Goal: Information Seeking & Learning: Learn about a topic

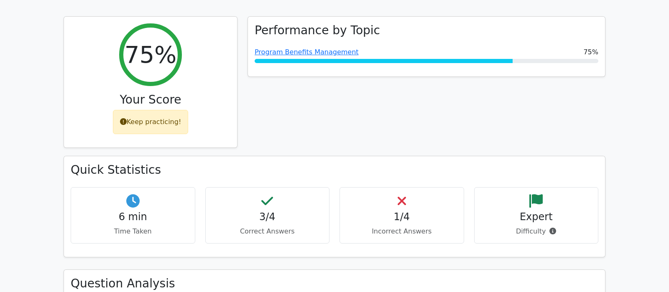
scroll to position [220, 0]
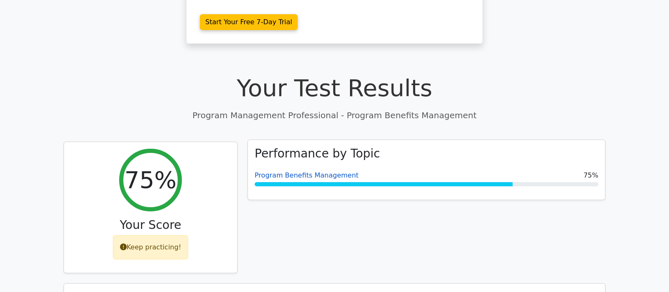
click at [316, 171] on link "Program Benefits Management" at bounding box center [307, 175] width 104 height 8
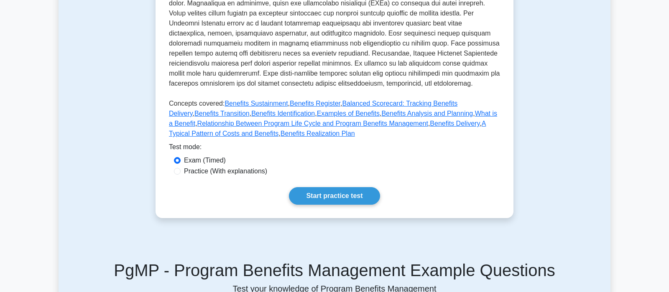
scroll to position [307, 0]
click at [349, 192] on link "Start practice test" at bounding box center [334, 196] width 91 height 18
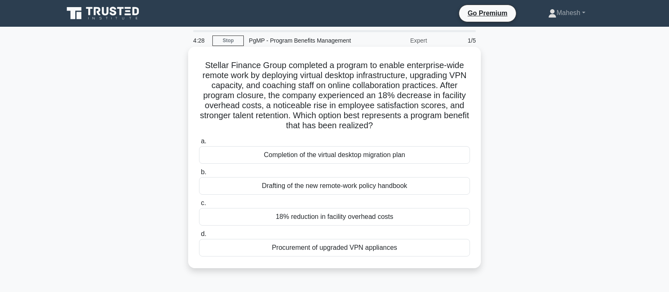
click at [334, 217] on div "18% reduction in facility overhead costs" at bounding box center [334, 217] width 271 height 18
click at [199, 206] on input "c. 18% reduction in facility overhead costs" at bounding box center [199, 203] width 0 height 5
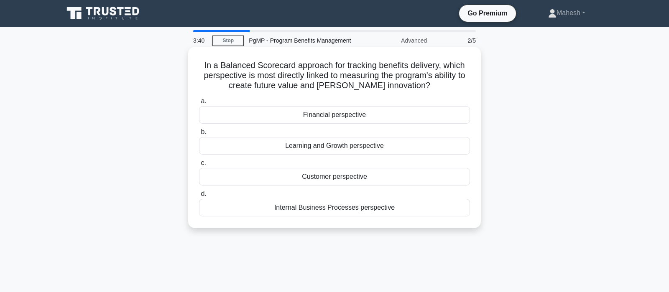
click at [348, 150] on div "Learning and Growth perspective" at bounding box center [334, 146] width 271 height 18
click at [199, 135] on input "b. Learning and Growth perspective" at bounding box center [199, 132] width 0 height 5
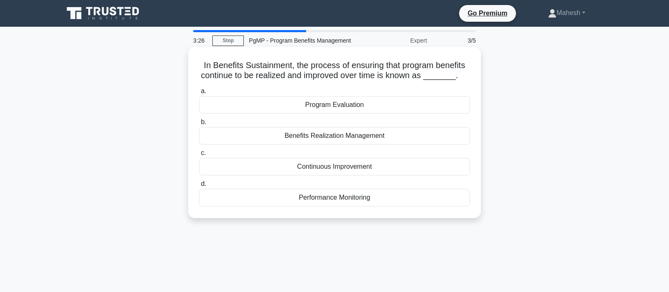
click at [350, 138] on div "Benefits Realization Management" at bounding box center [334, 136] width 271 height 18
click at [199, 125] on input "b. Benefits Realization Management" at bounding box center [199, 122] width 0 height 5
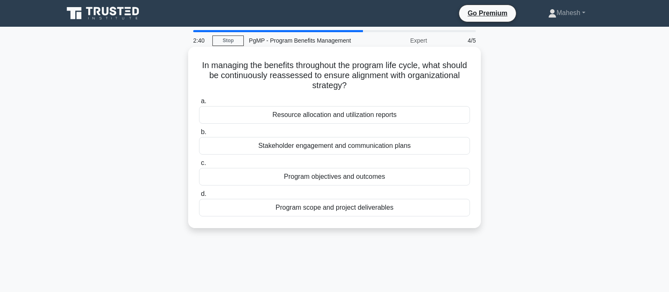
click at [368, 177] on div "Program objectives and outcomes" at bounding box center [334, 177] width 271 height 18
click at [199, 166] on input "c. Program objectives and outcomes" at bounding box center [199, 163] width 0 height 5
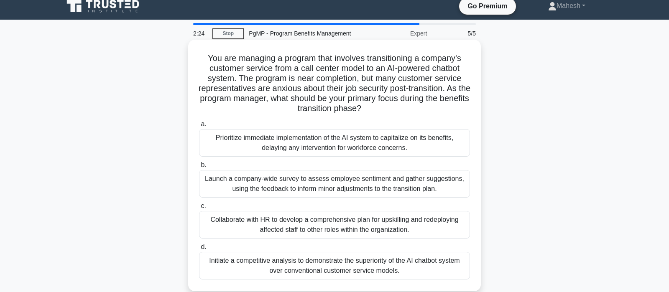
scroll to position [44, 0]
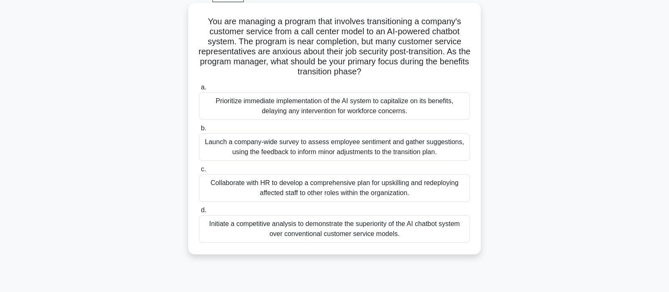
click at [369, 189] on div "Collaborate with HR to develop a comprehensive plan for upskilling and redeploy…" at bounding box center [334, 188] width 271 height 28
click at [199, 172] on input "c. Collaborate with HR to develop a comprehensive plan for upskilling and redep…" at bounding box center [199, 169] width 0 height 5
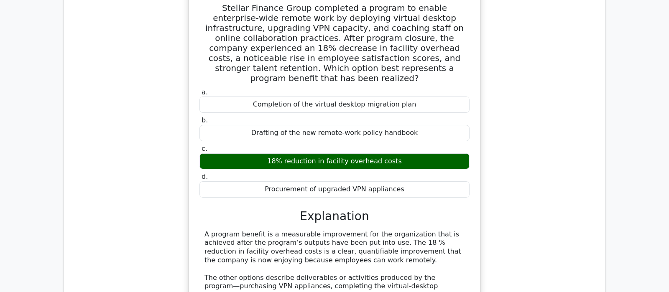
scroll to position [571, 0]
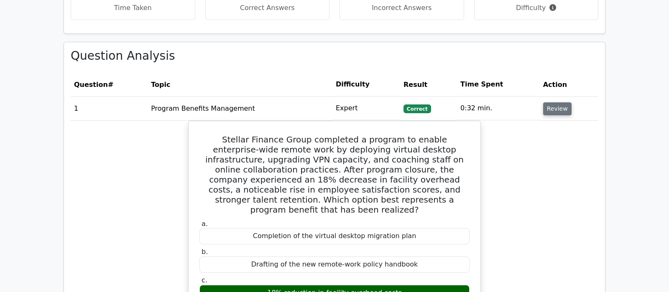
click at [549, 102] on button "Review" at bounding box center [557, 108] width 28 height 13
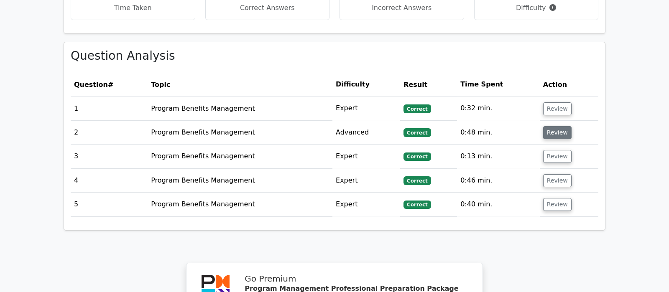
click at [561, 126] on button "Review" at bounding box center [557, 132] width 28 height 13
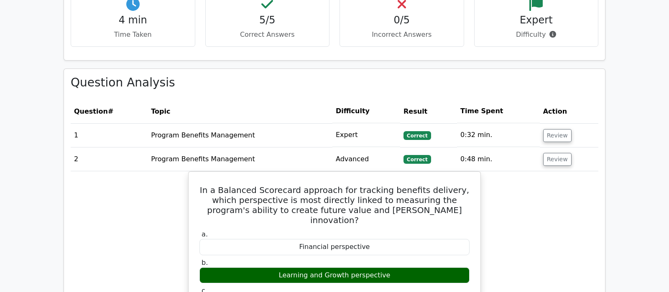
scroll to position [527, 0]
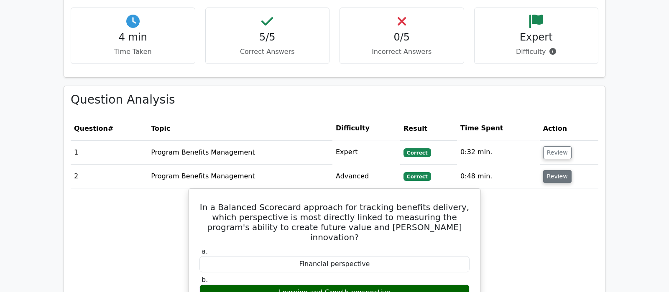
click at [557, 170] on button "Review" at bounding box center [557, 176] width 28 height 13
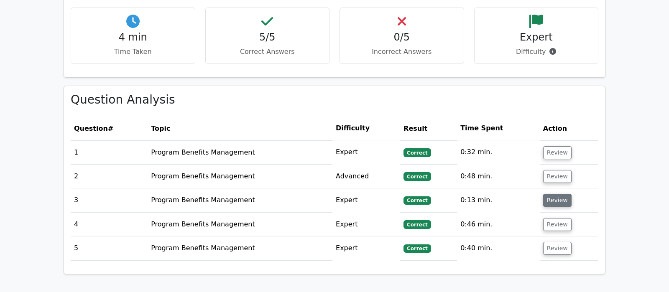
click at [559, 194] on button "Review" at bounding box center [557, 200] width 28 height 13
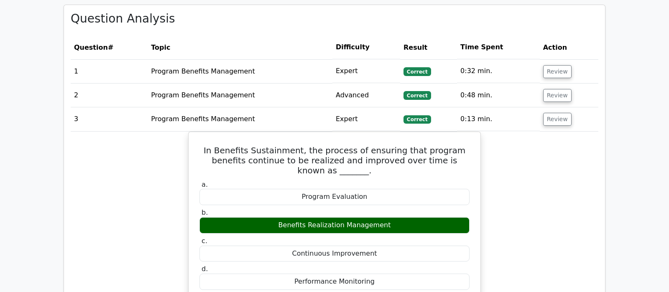
scroll to position [615, 0]
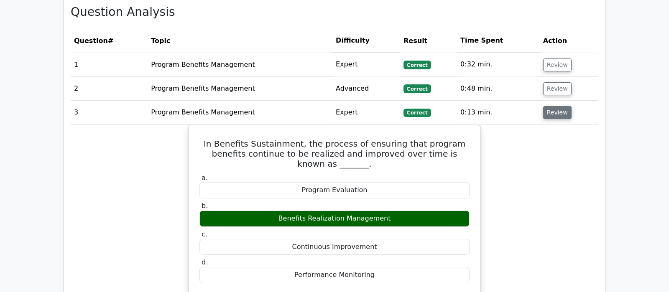
click at [554, 106] on button "Review" at bounding box center [557, 112] width 28 height 13
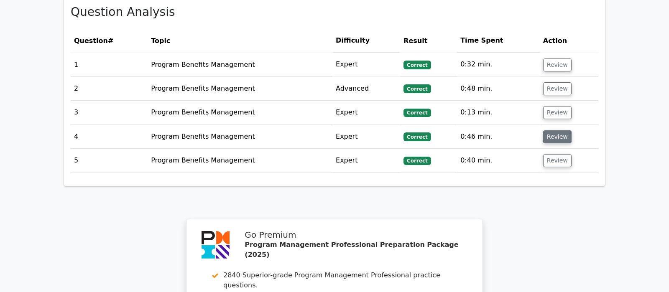
click at [552, 130] on button "Review" at bounding box center [557, 136] width 28 height 13
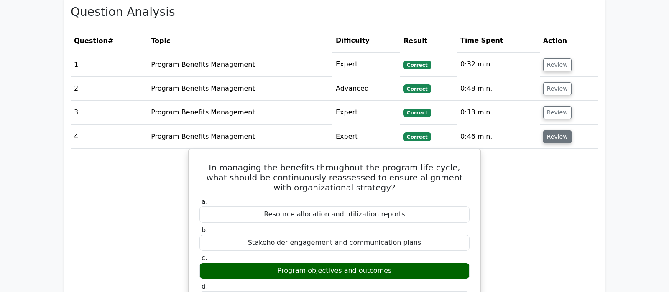
click at [553, 130] on button "Review" at bounding box center [557, 136] width 28 height 13
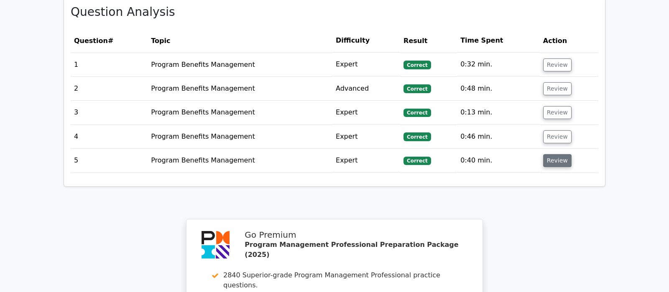
click at [553, 154] on button "Review" at bounding box center [557, 160] width 28 height 13
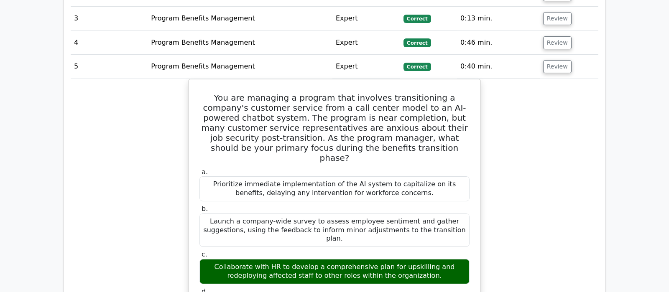
scroll to position [659, 0]
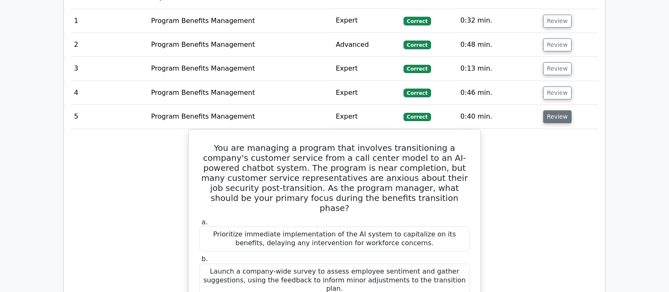
click at [552, 110] on button "Review" at bounding box center [557, 116] width 28 height 13
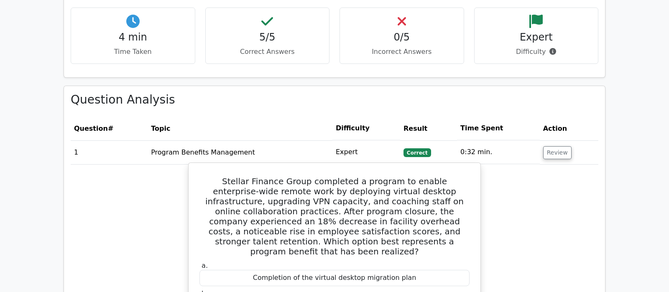
scroll to position [263, 0]
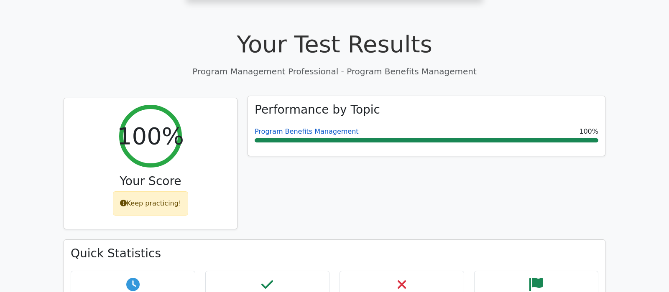
click at [315, 128] on link "Program Benefits Management" at bounding box center [307, 132] width 104 height 8
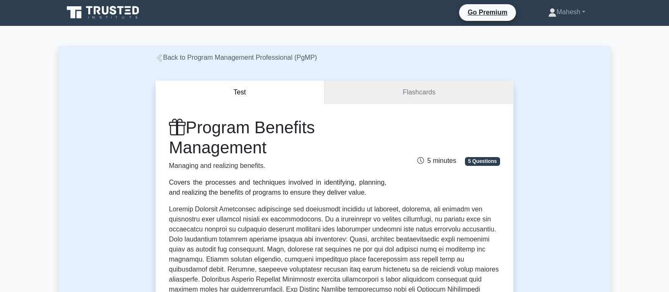
scroll to position [220, 0]
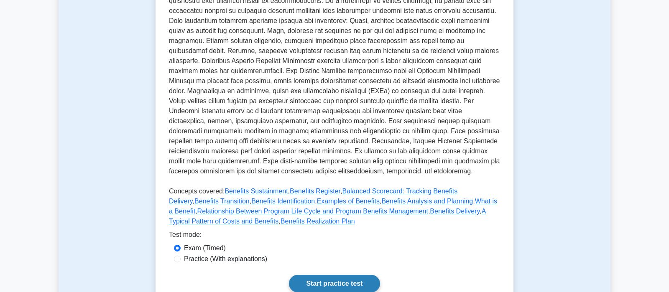
click at [334, 284] on link "Start practice test" at bounding box center [334, 284] width 91 height 18
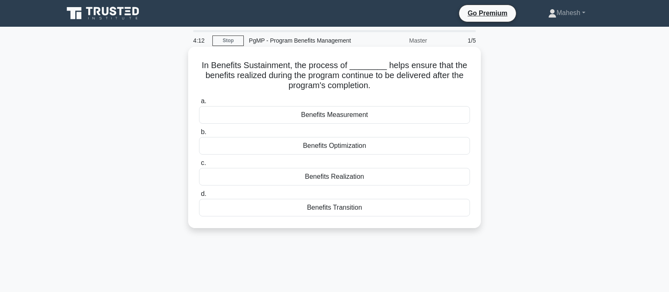
click at [343, 208] on div "Benefits Transition" at bounding box center [334, 208] width 271 height 18
click at [199, 197] on input "d. Benefits Transition" at bounding box center [199, 194] width 0 height 5
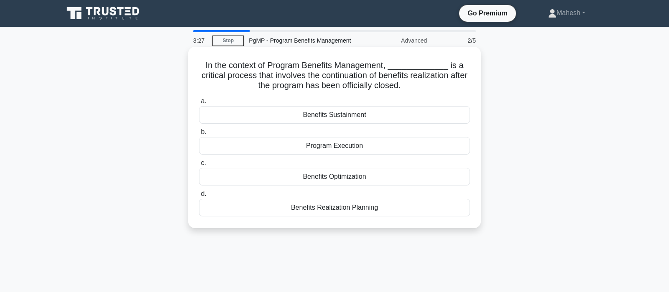
click at [357, 115] on div "Benefits Sustainment" at bounding box center [334, 115] width 271 height 18
click at [199, 104] on input "a. Benefits Sustainment" at bounding box center [199, 101] width 0 height 5
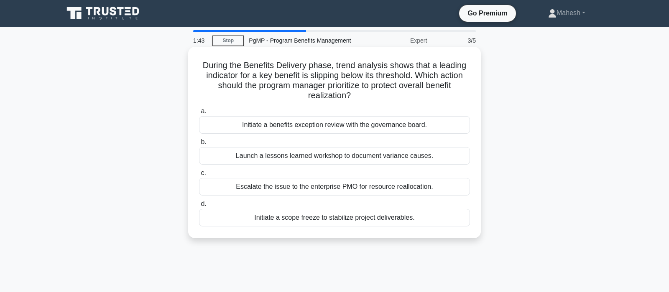
click at [364, 127] on div "Initiate a benefits exception review with the governance board." at bounding box center [334, 125] width 271 height 18
click at [199, 114] on input "a. Initiate a benefits exception review with the governance board." at bounding box center [199, 111] width 0 height 5
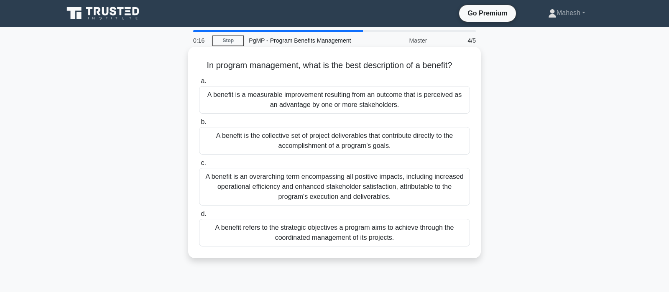
click at [334, 240] on div "A benefit refers to the strategic objectives a program aims to achieve through …" at bounding box center [334, 233] width 271 height 28
click at [199, 217] on input "d. A benefit refers to the strategic objectives a program aims to achieve throu…" at bounding box center [199, 214] width 0 height 5
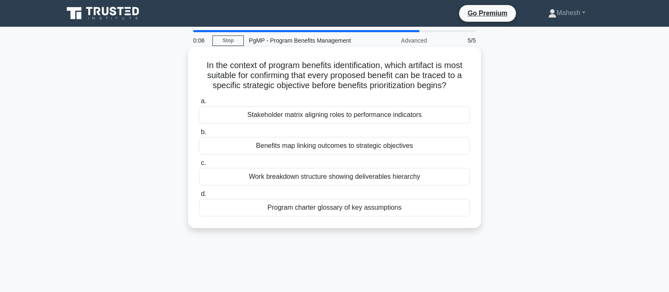
click at [363, 148] on div "Benefits map linking outcomes to strategic objectives" at bounding box center [334, 146] width 271 height 18
click at [199, 135] on input "b. Benefits map linking outcomes to strategic objectives" at bounding box center [199, 132] width 0 height 5
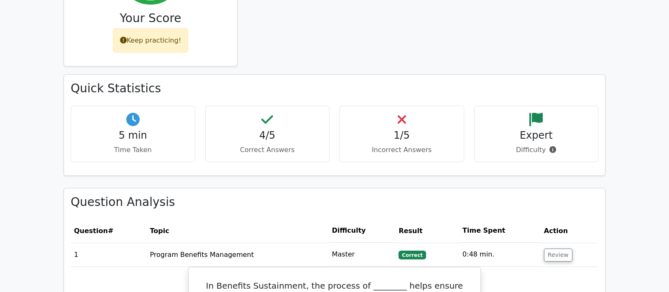
scroll to position [527, 0]
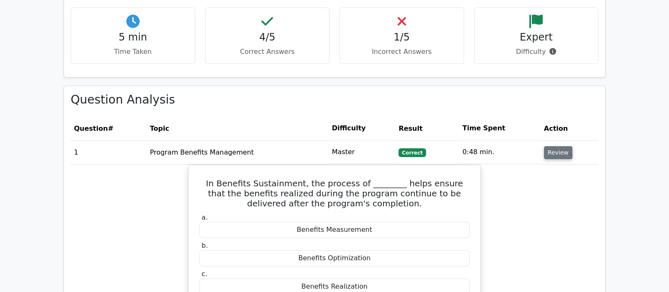
click at [551, 146] on button "Review" at bounding box center [558, 152] width 28 height 13
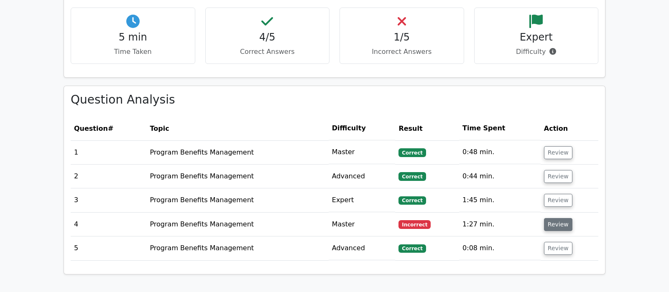
click at [557, 218] on button "Review" at bounding box center [558, 224] width 28 height 13
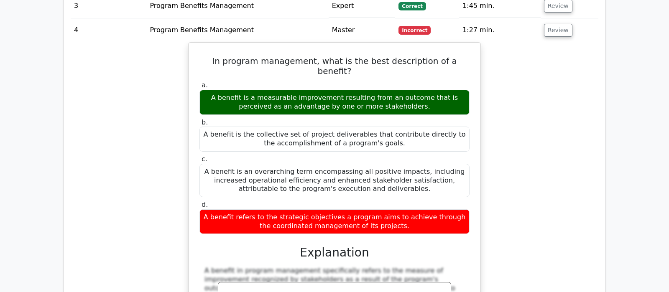
scroll to position [659, 0]
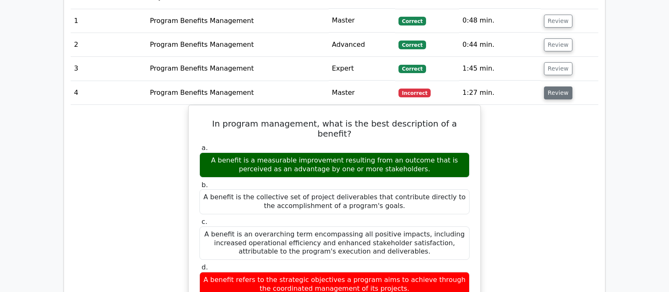
click at [557, 87] on button "Review" at bounding box center [558, 93] width 28 height 13
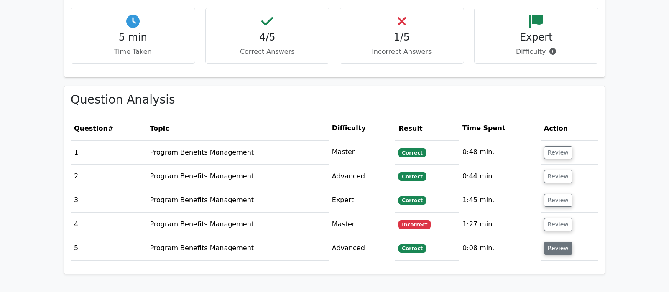
scroll to position [527, 0]
click at [556, 170] on button "Review" at bounding box center [558, 176] width 28 height 13
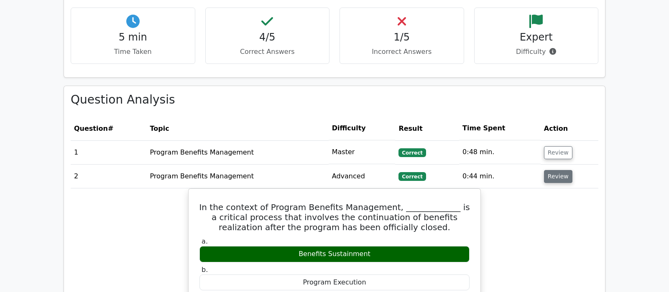
click at [556, 170] on button "Review" at bounding box center [558, 176] width 28 height 13
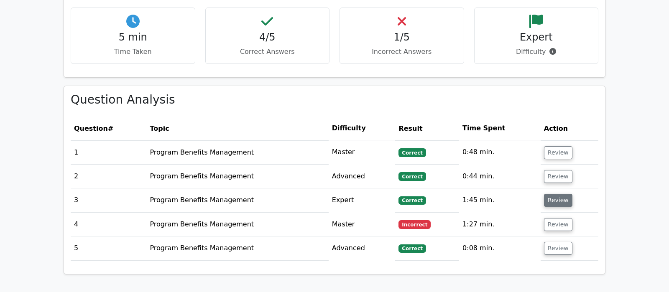
click at [567, 194] on button "Review" at bounding box center [558, 200] width 28 height 13
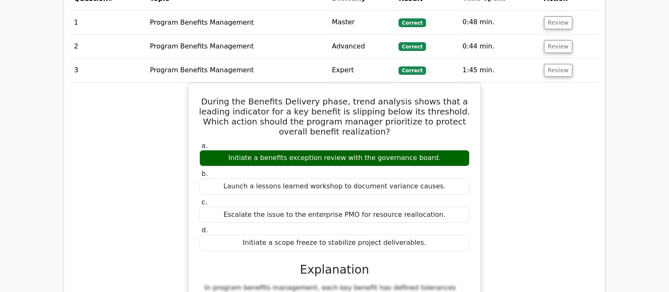
scroll to position [659, 0]
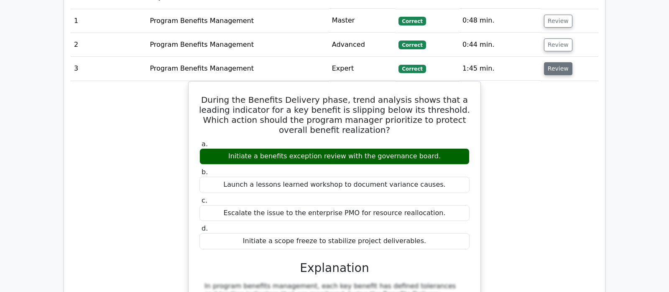
click at [561, 62] on button "Review" at bounding box center [558, 68] width 28 height 13
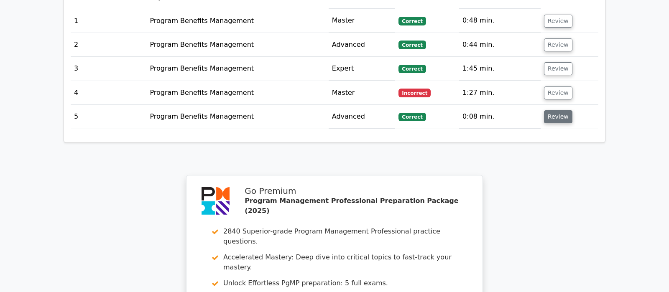
click at [557, 110] on button "Review" at bounding box center [558, 116] width 28 height 13
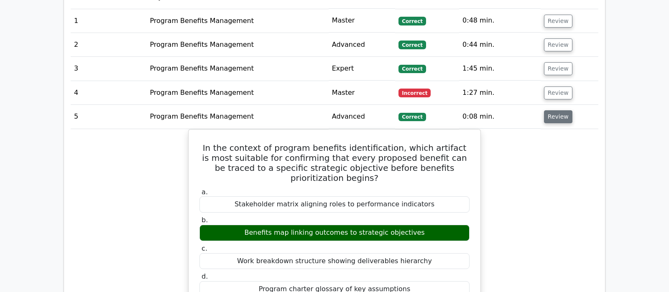
click at [559, 110] on button "Review" at bounding box center [558, 116] width 28 height 13
